Goal: Navigation & Orientation: Find specific page/section

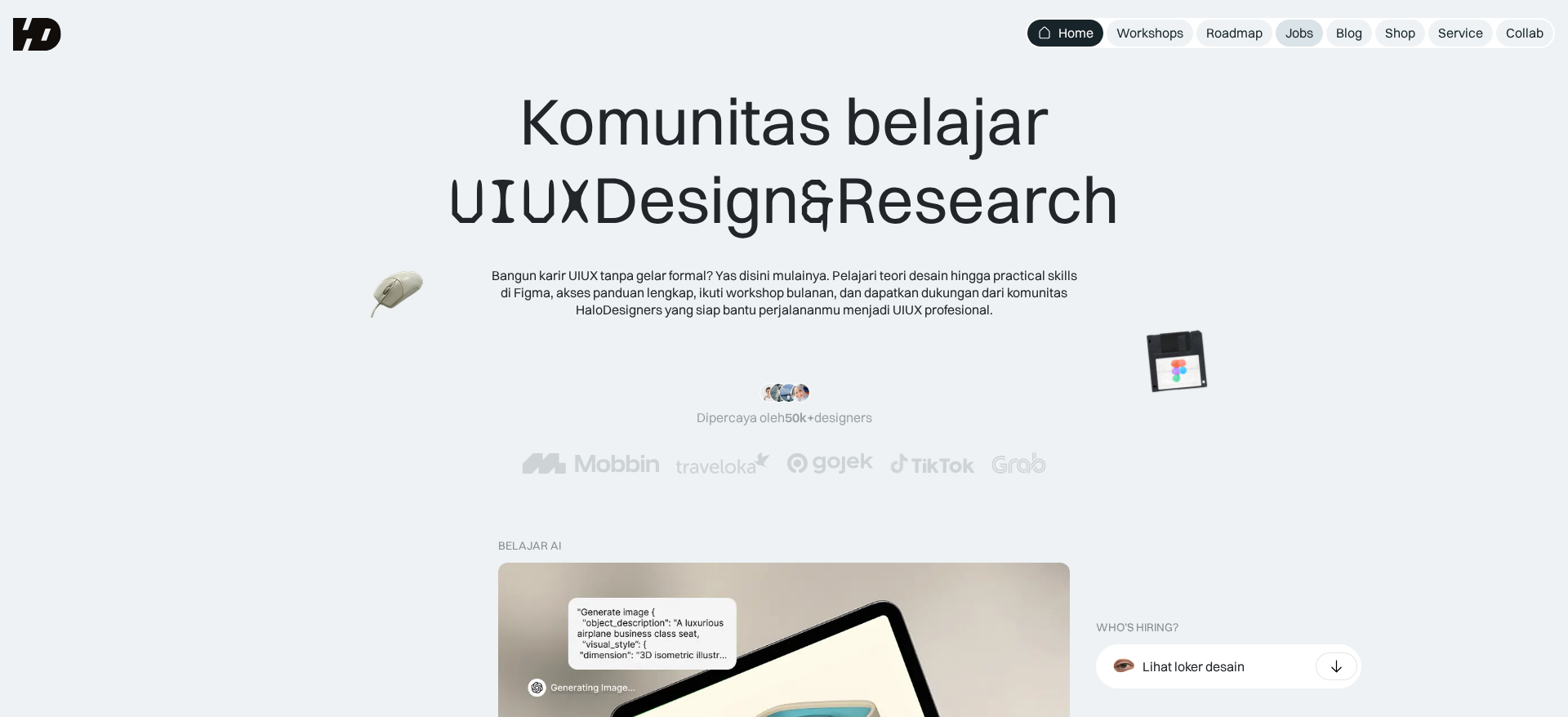
click at [1311, 31] on div "Jobs" at bounding box center [1299, 33] width 28 height 17
click at [1519, 35] on div "Collab" at bounding box center [1524, 33] width 38 height 17
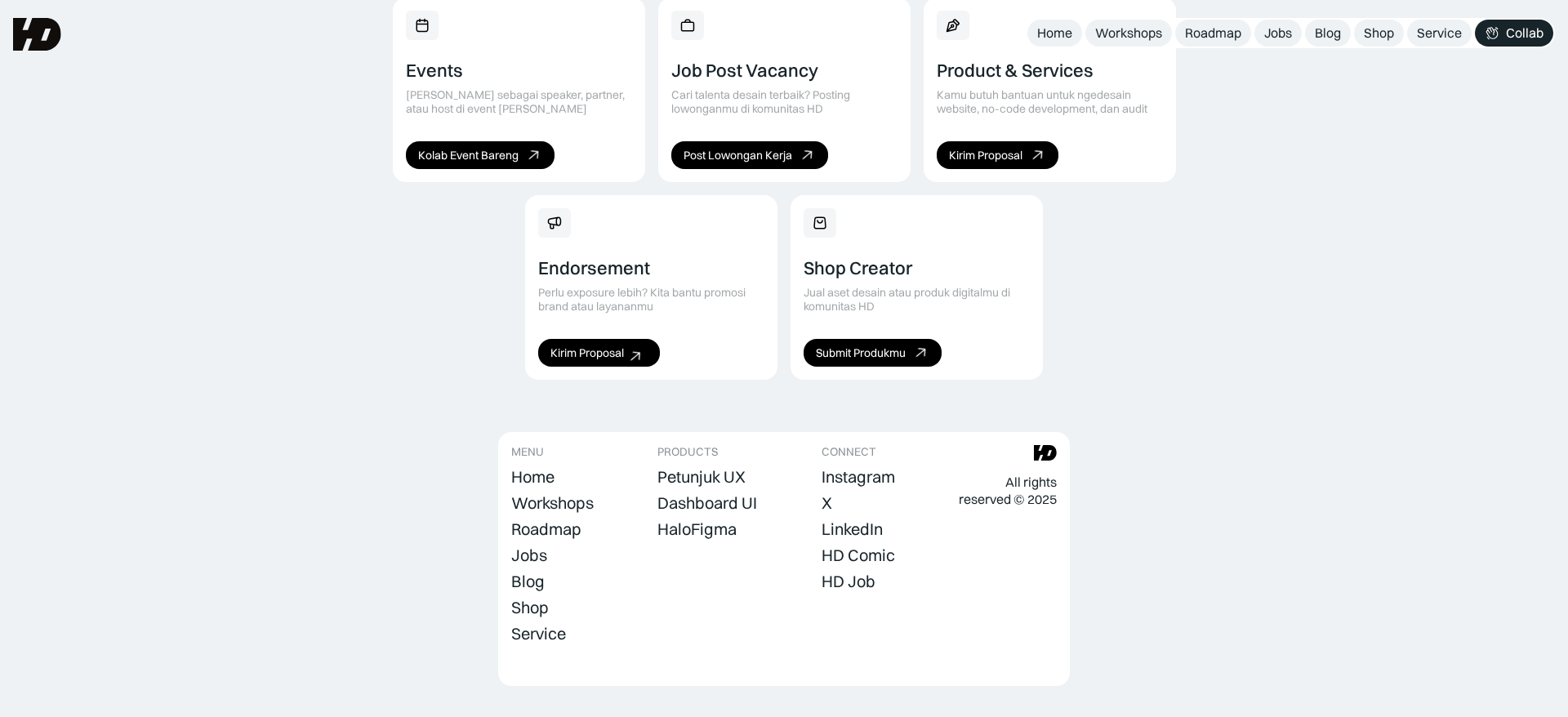
scroll to position [1153, 0]
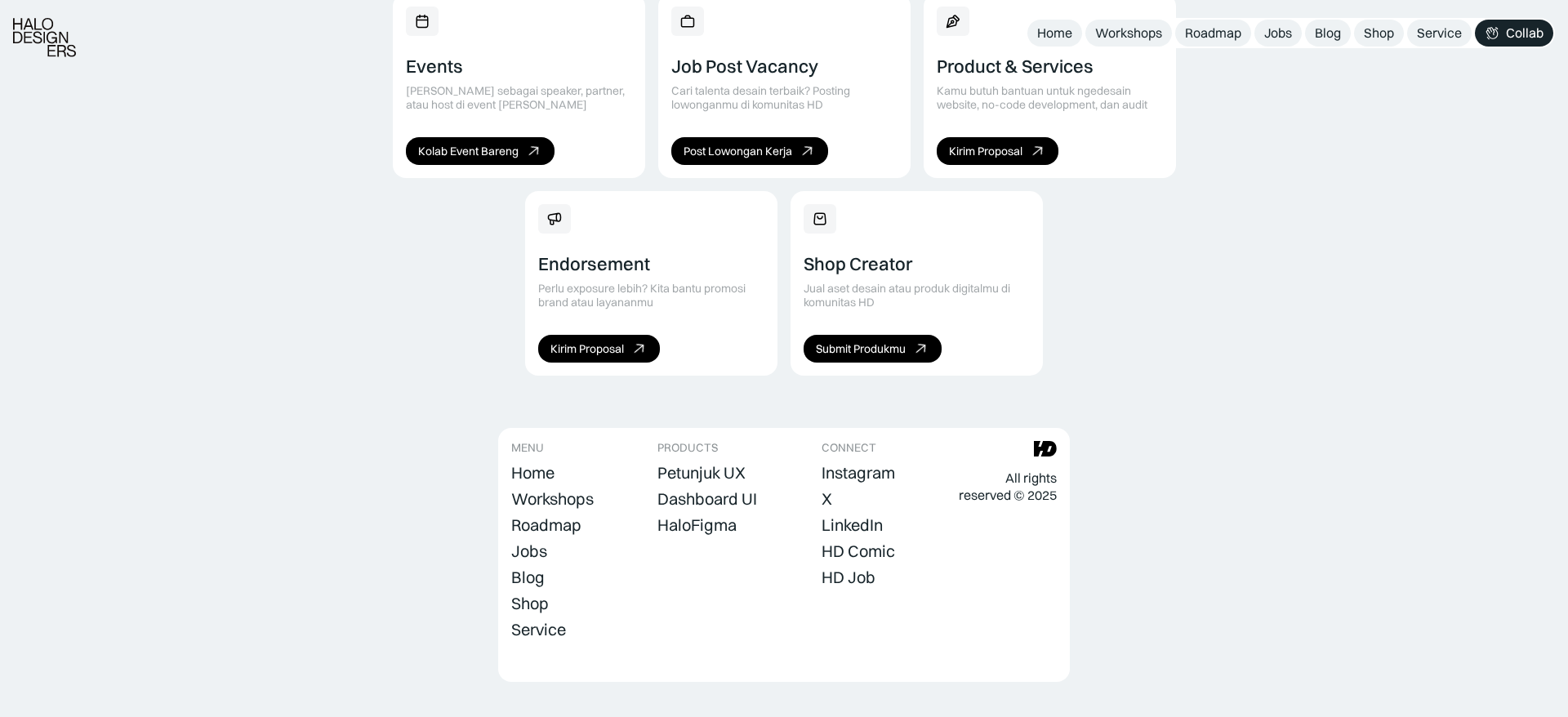
click at [173, 118] on div "Berbagai Cara untuk Kolaborasi Buka peluang baru dan jangkau komunitas UI/UX te…" at bounding box center [784, 99] width 1568 height 554
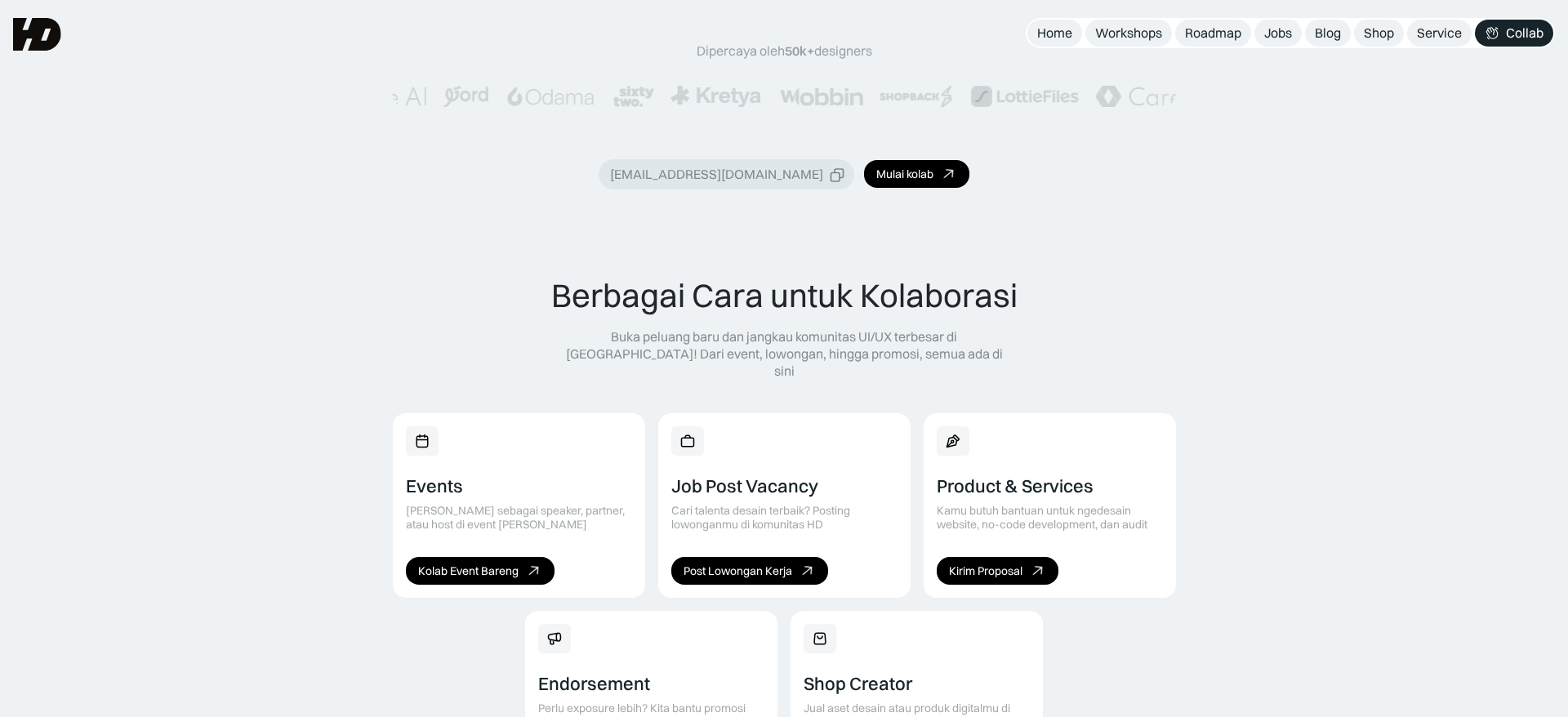
scroll to position [0, 0]
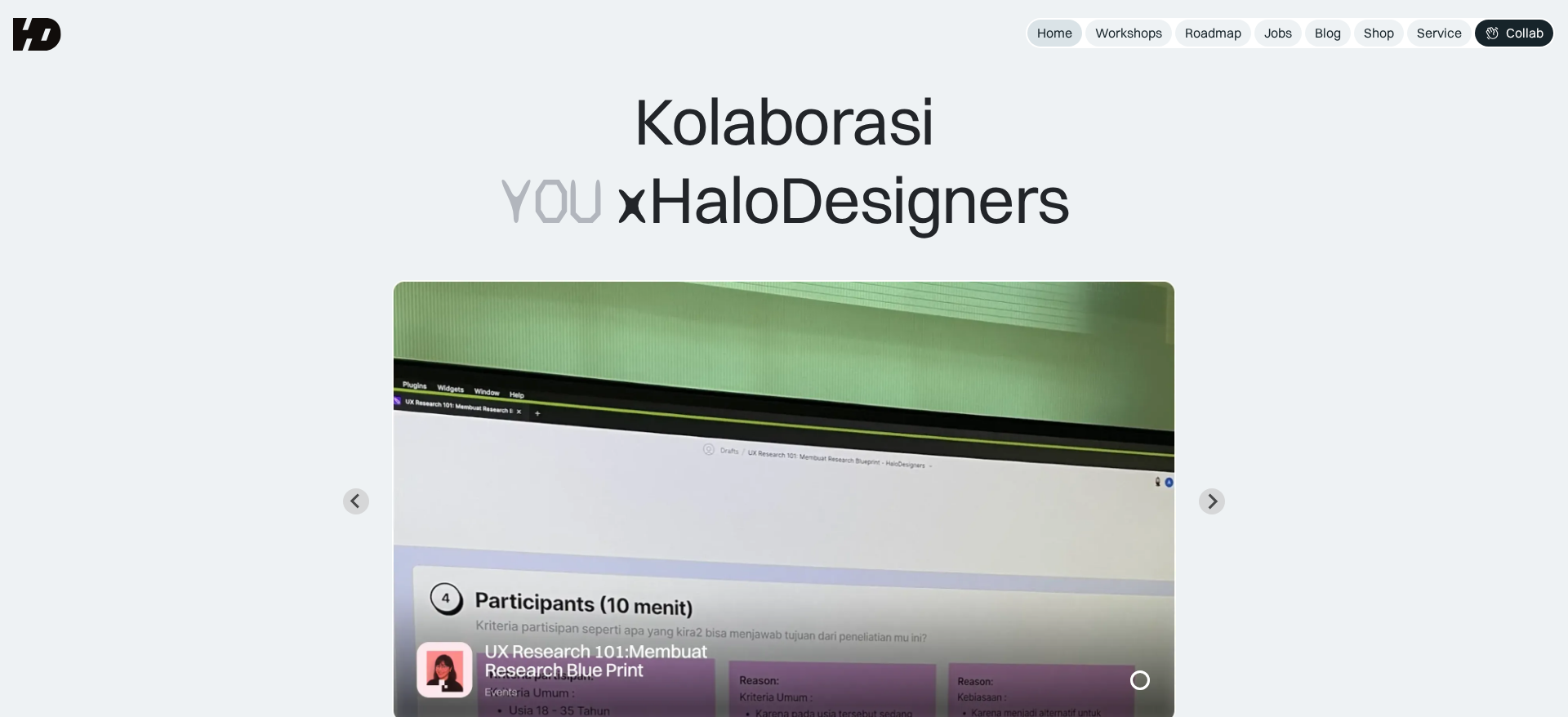
click at [1028, 25] on link "Home" at bounding box center [1054, 33] width 54 height 27
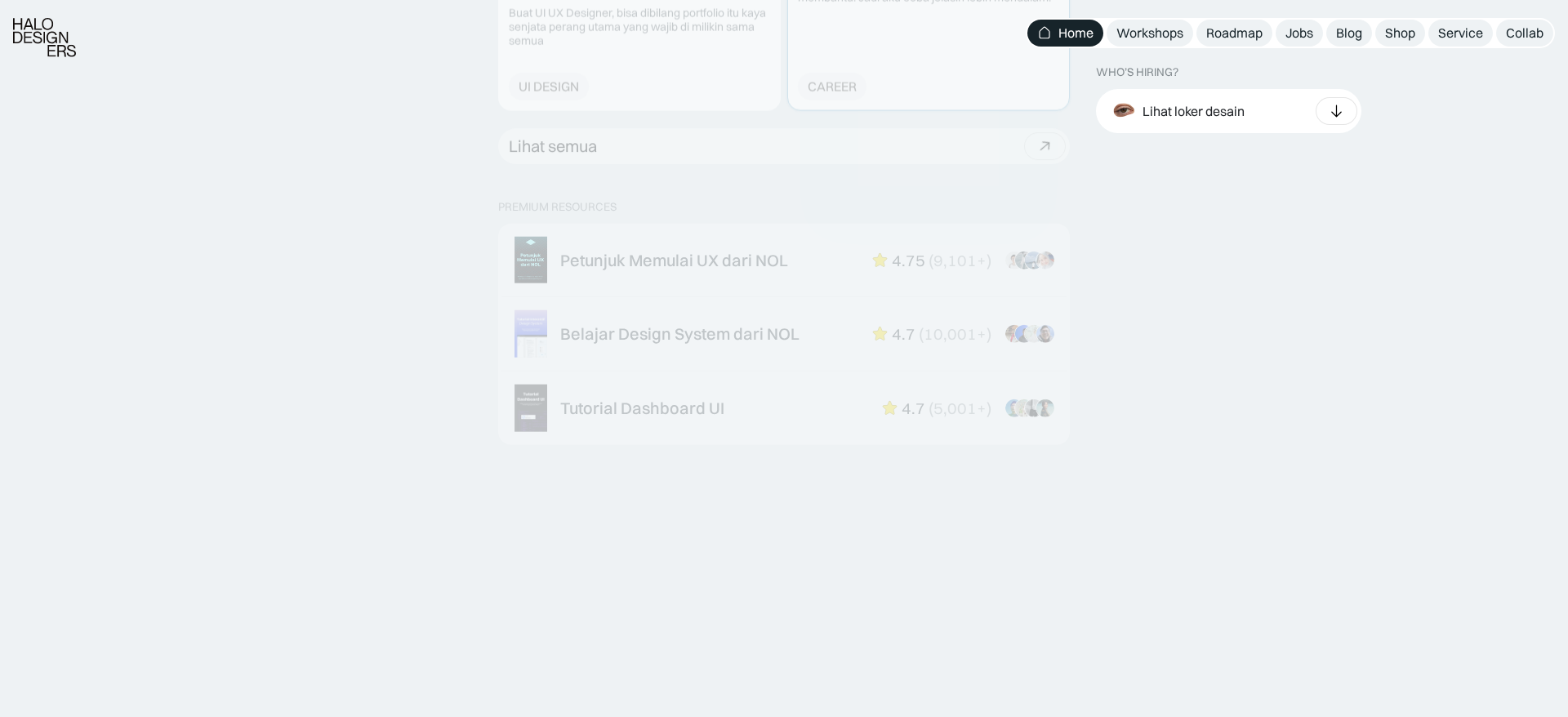
scroll to position [2579, 0]
